Goal: Information Seeking & Learning: Learn about a topic

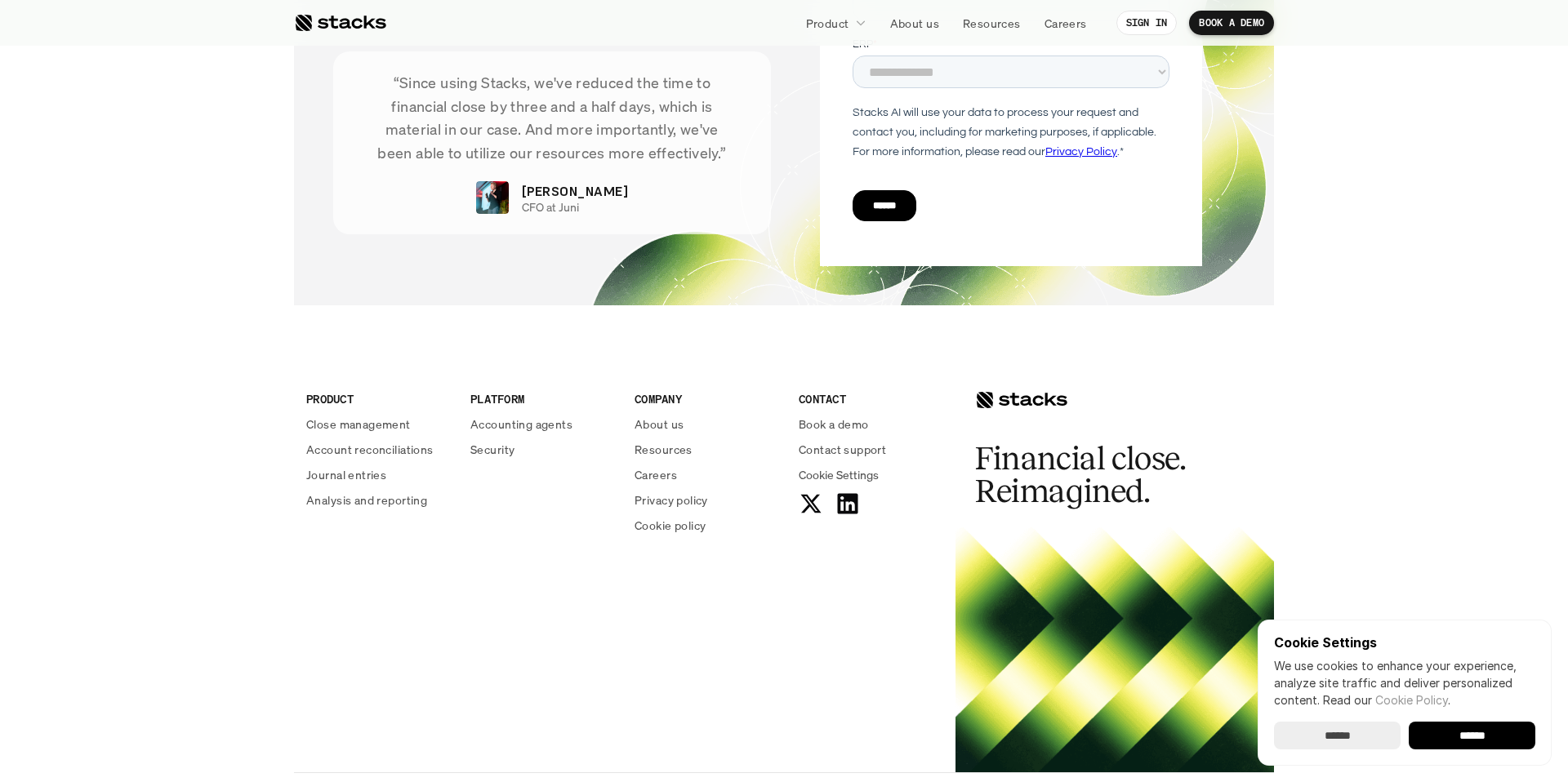
scroll to position [5821, 0]
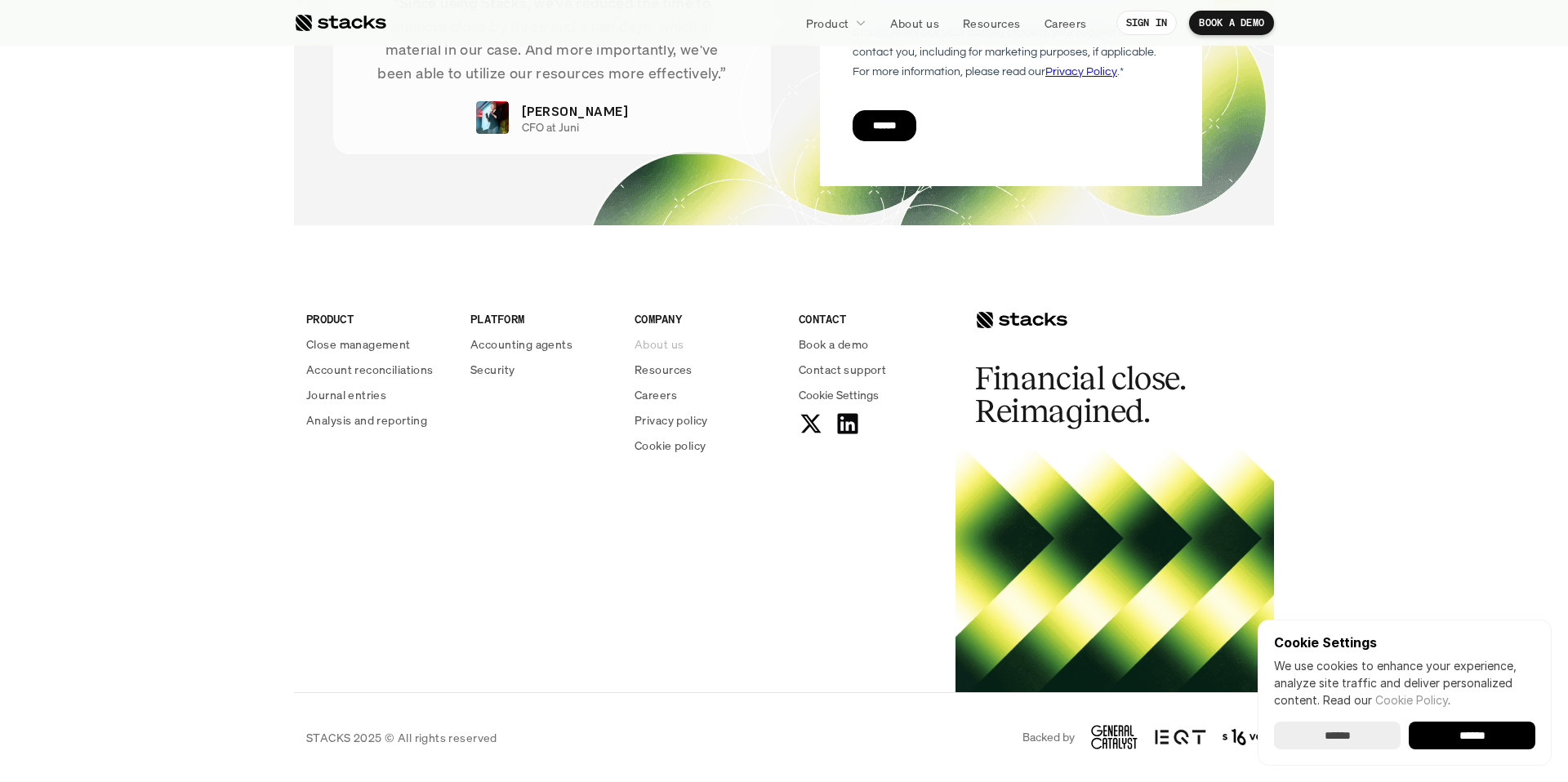
click at [665, 337] on p "About us" at bounding box center [659, 344] width 49 height 17
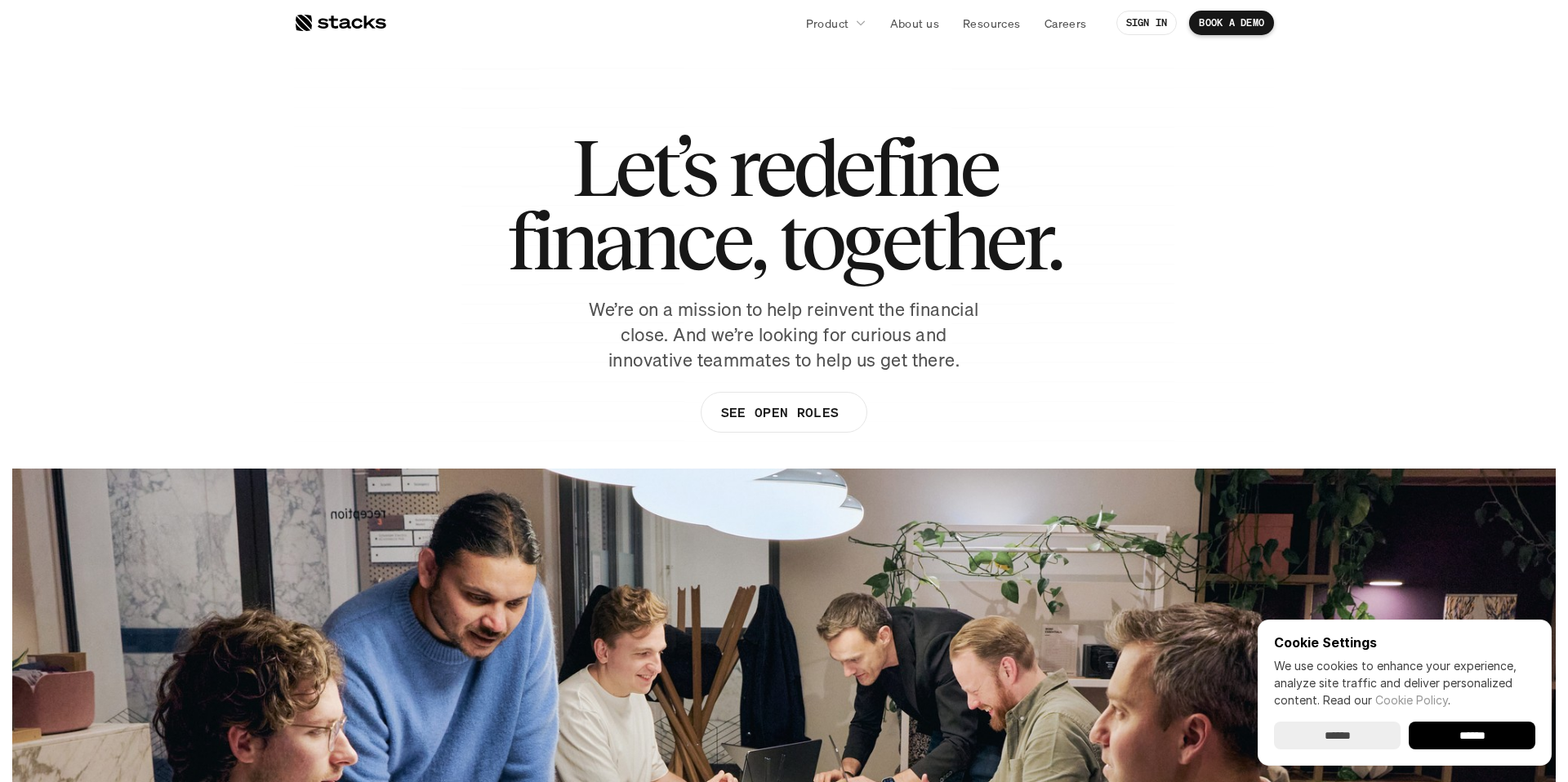
click at [747, 196] on h1 "Let’s redefine finance, together." at bounding box center [784, 204] width 554 height 147
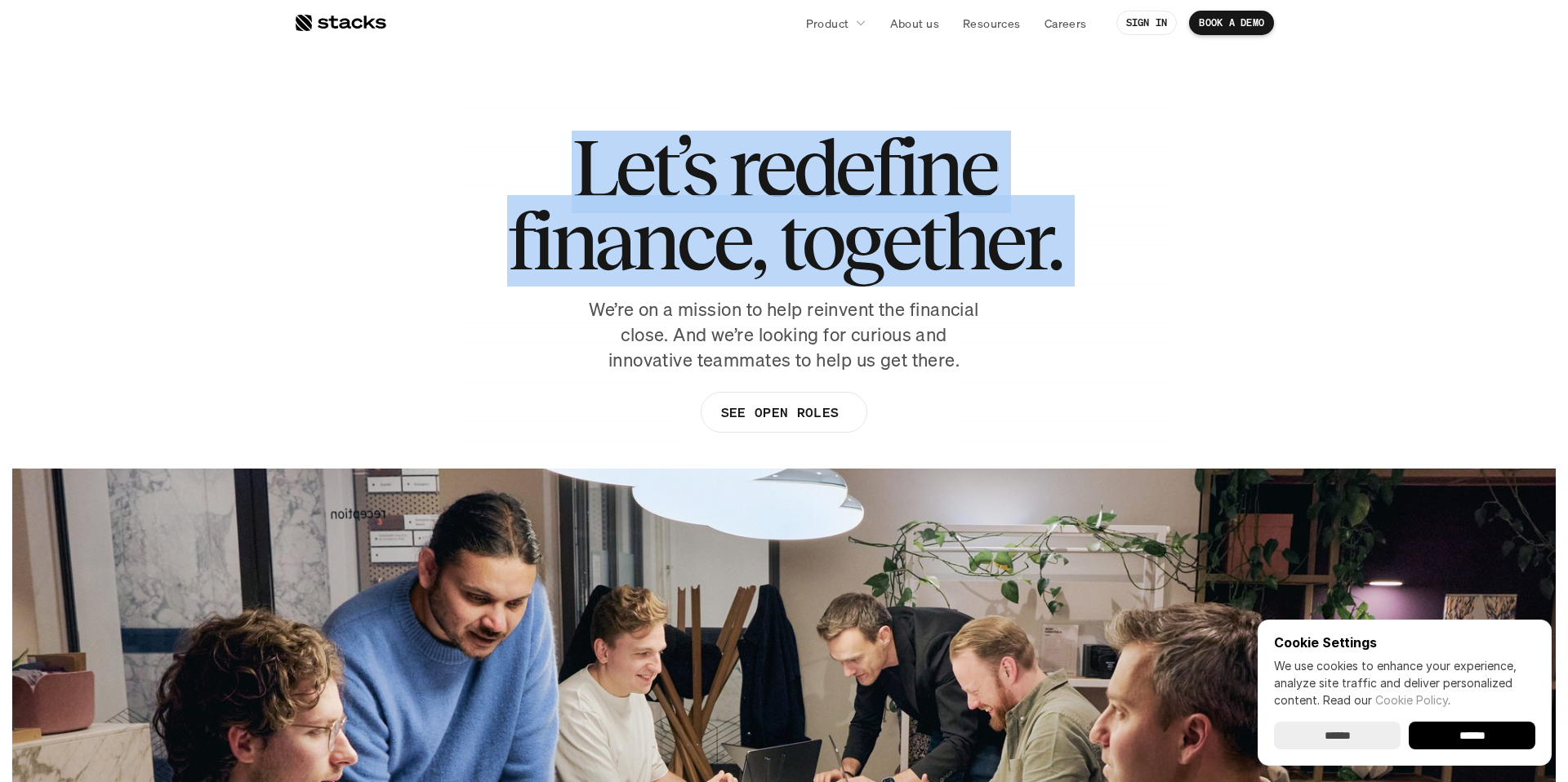
drag, startPoint x: 747, startPoint y: 196, endPoint x: 818, endPoint y: 153, distance: 83.0
click at [818, 153] on h1 "Let’s redefine finance, together." at bounding box center [784, 204] width 554 height 147
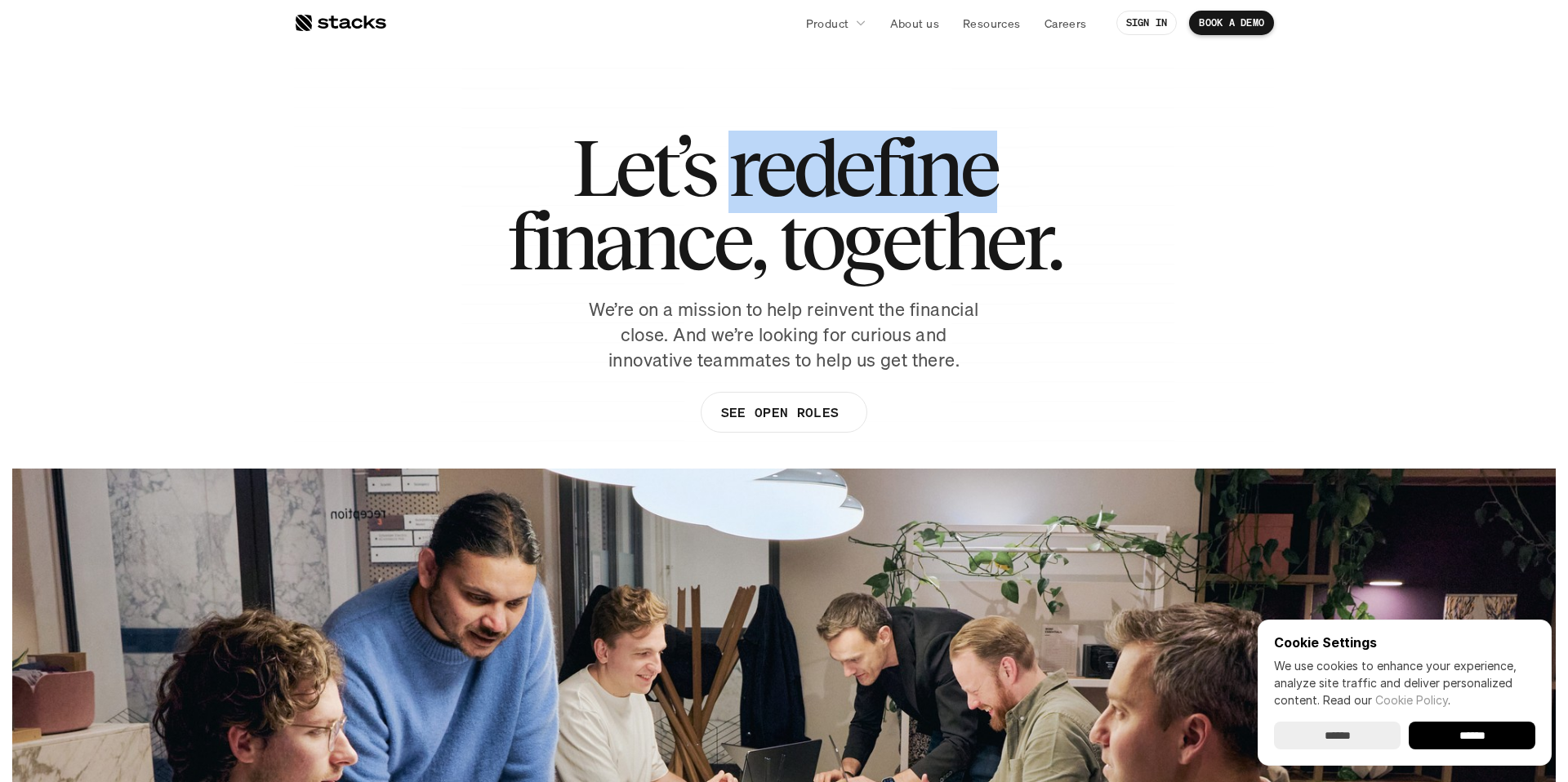
click at [818, 153] on h1 "Let’s redefine finance, together." at bounding box center [784, 204] width 554 height 147
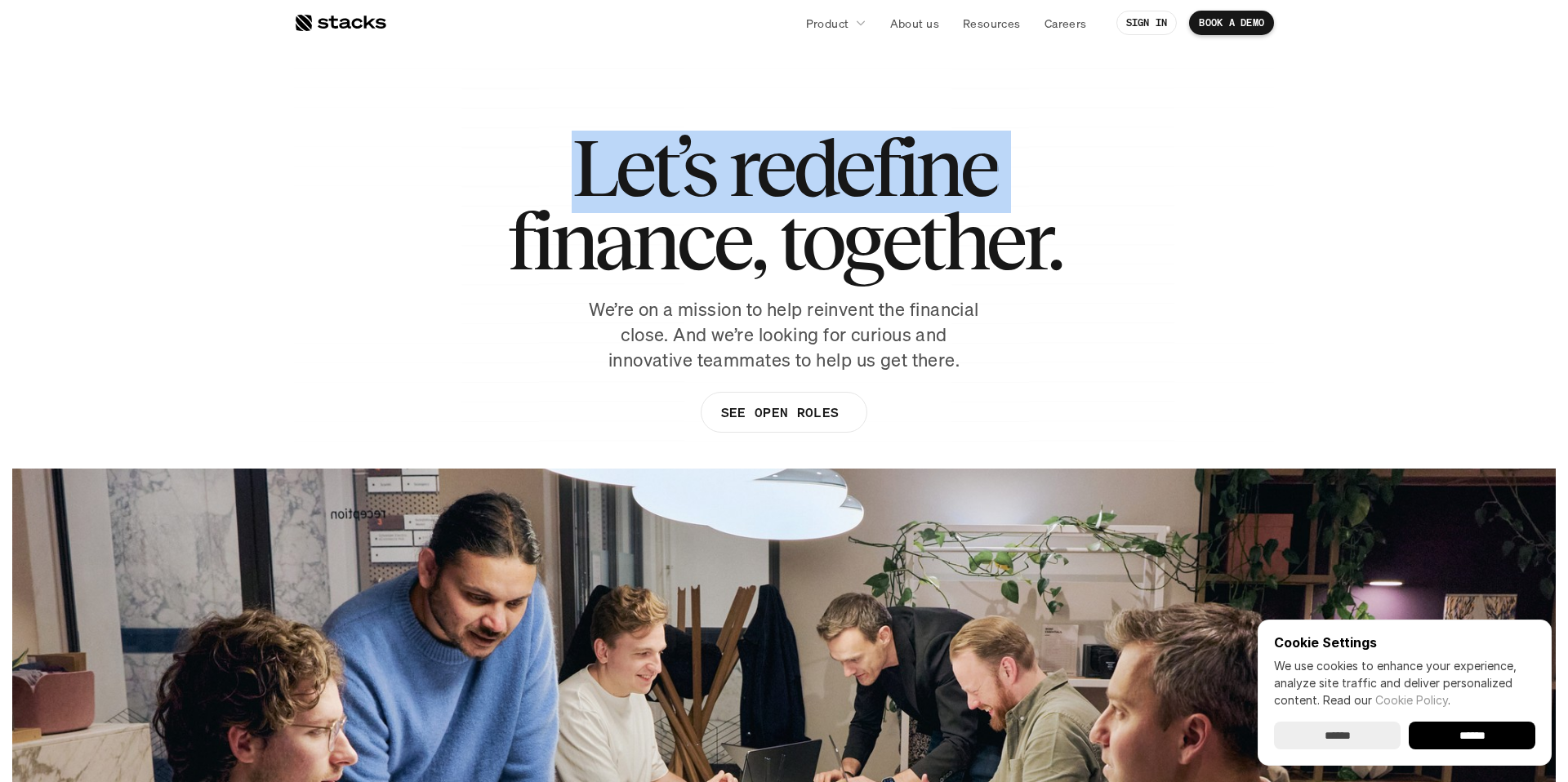
drag, startPoint x: 818, startPoint y: 153, endPoint x: 854, endPoint y: 204, distance: 62.4
click at [850, 204] on h1 "Let’s redefine finance, together." at bounding box center [784, 204] width 554 height 147
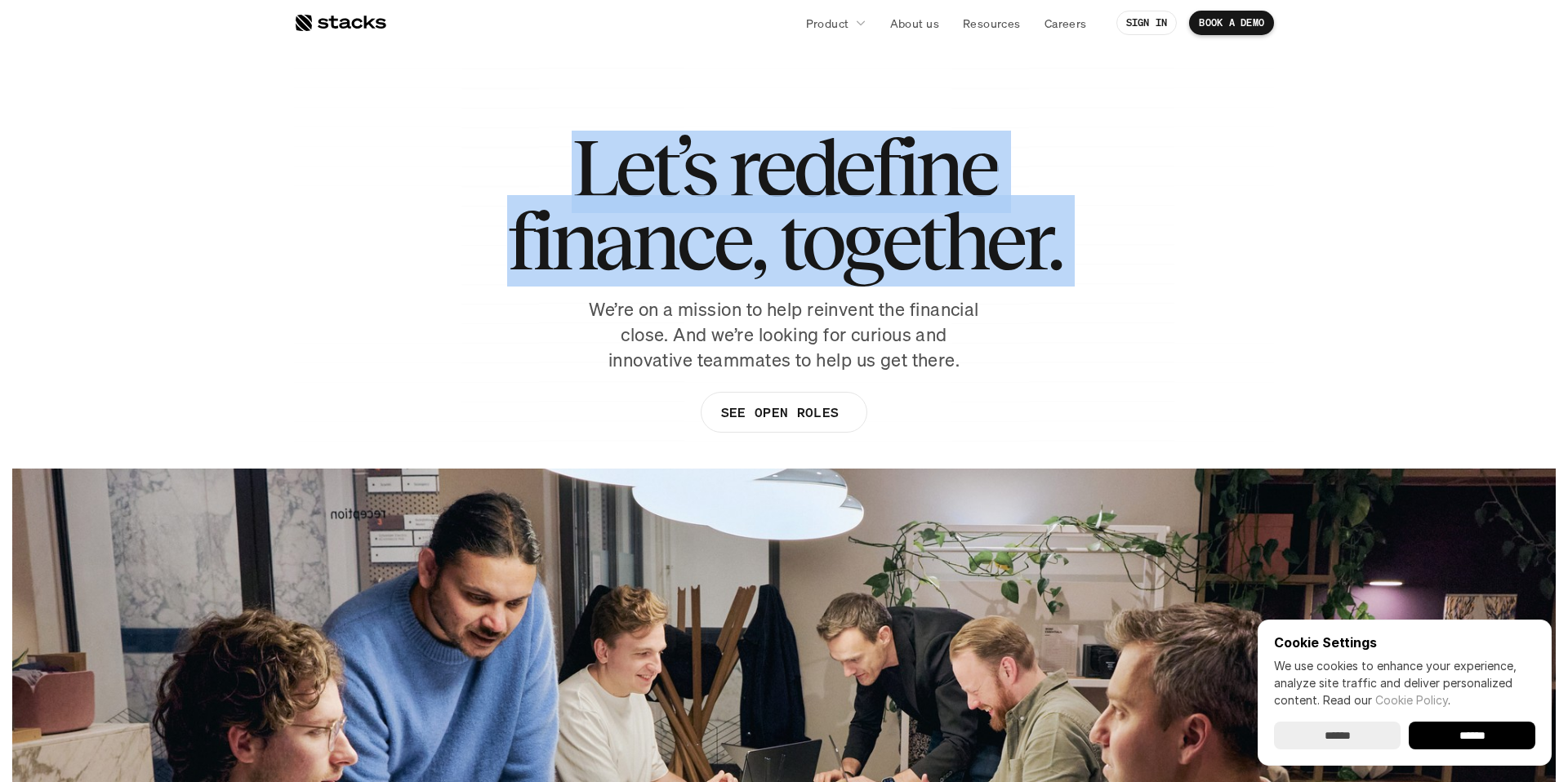
click at [854, 204] on h1 "Let’s redefine finance, together." at bounding box center [784, 204] width 554 height 147
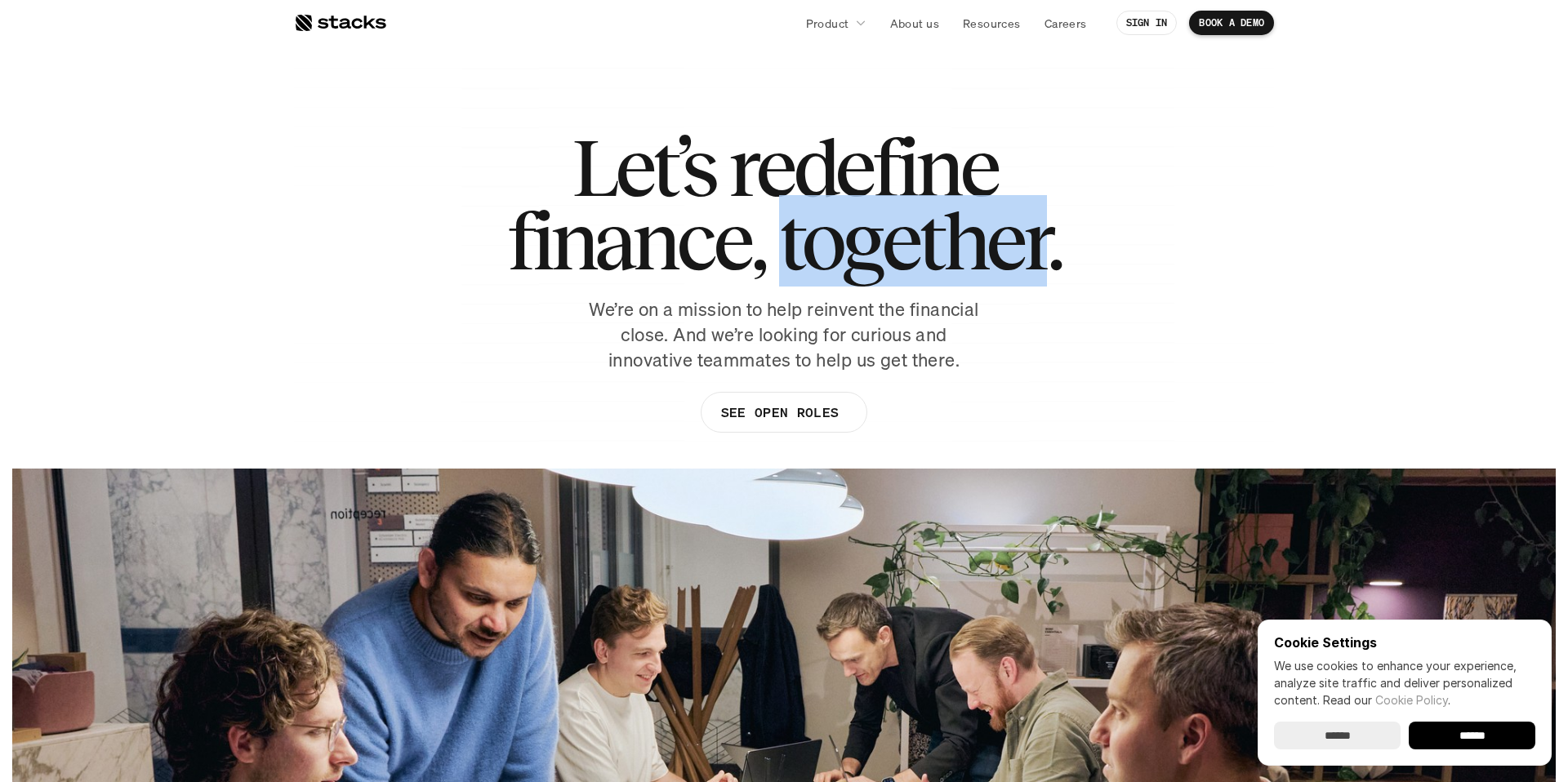
click at [854, 204] on h1 "Let’s redefine finance, together." at bounding box center [784, 204] width 554 height 147
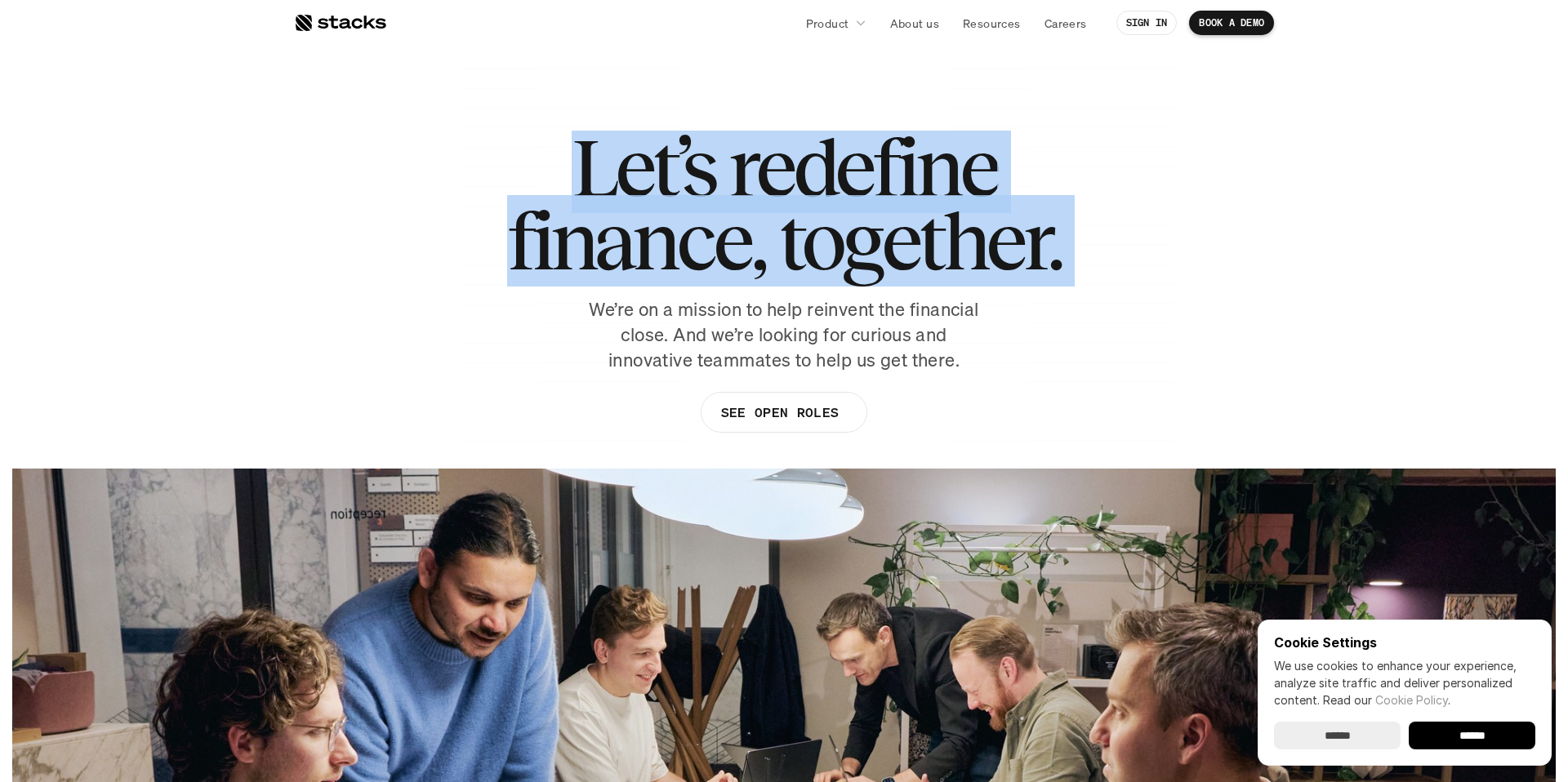
drag, startPoint x: 854, startPoint y: 204, endPoint x: 718, endPoint y: 166, distance: 141.2
click at [721, 166] on h1 "Let’s redefine finance, together." at bounding box center [784, 204] width 554 height 147
click at [718, 166] on h1 "Let’s redefine finance, together." at bounding box center [784, 204] width 554 height 147
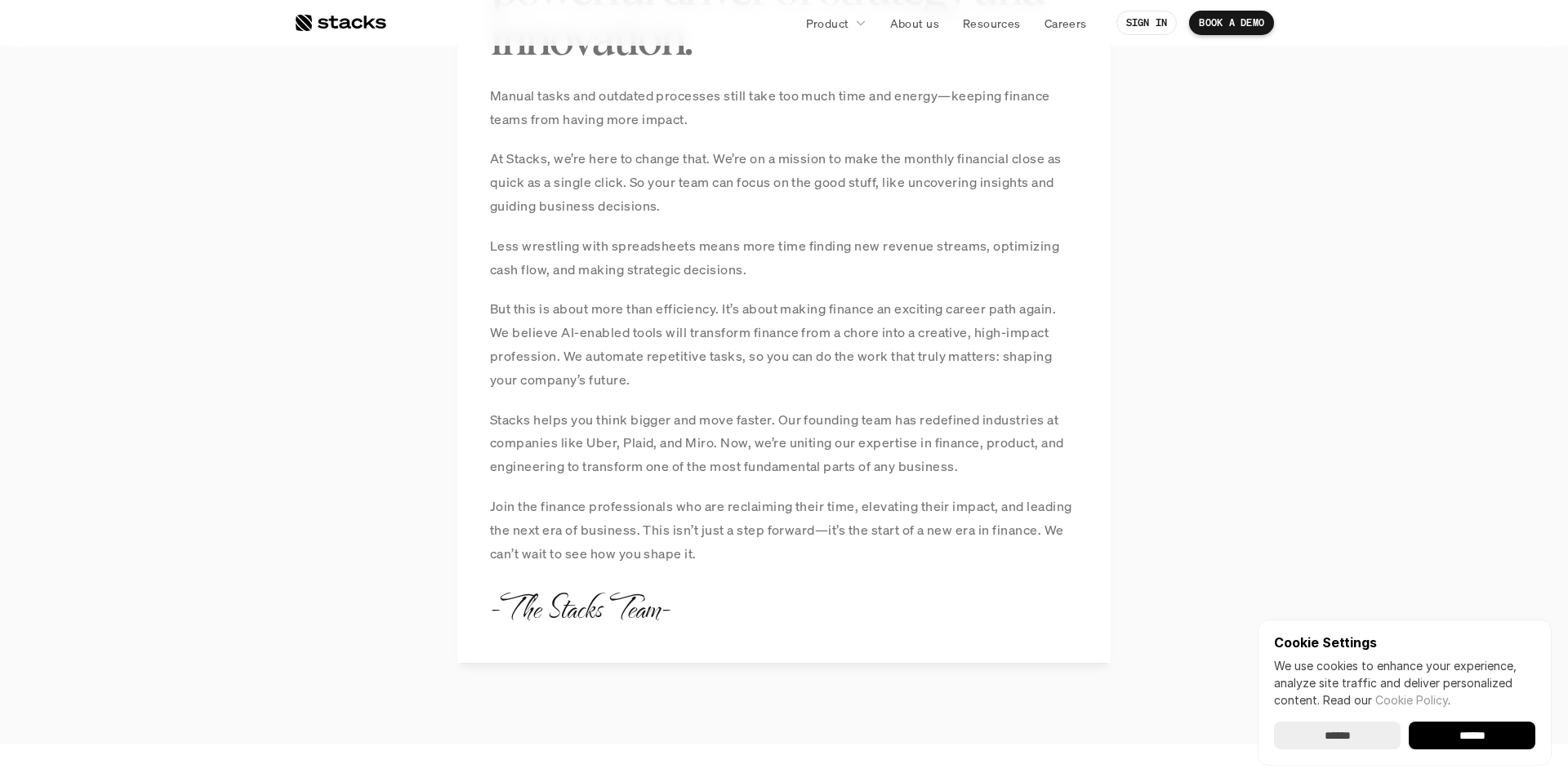
scroll to position [1414, 0]
